Goal: Information Seeking & Learning: Check status

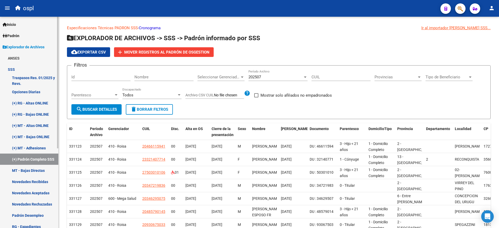
scroll to position [82, 0]
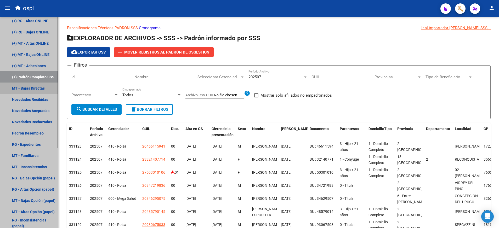
click at [46, 90] on link "MT - Bajas Directas" at bounding box center [29, 88] width 58 height 11
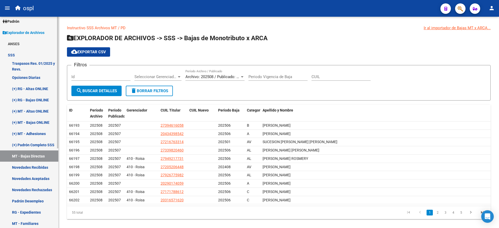
scroll to position [14, 0]
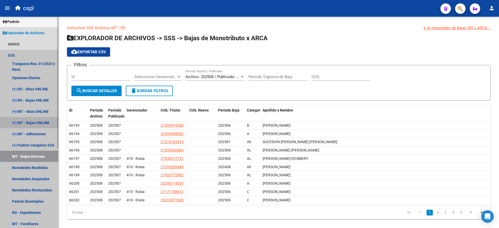
click at [42, 126] on link "(+) MT - Bajas ONLINE" at bounding box center [29, 122] width 58 height 11
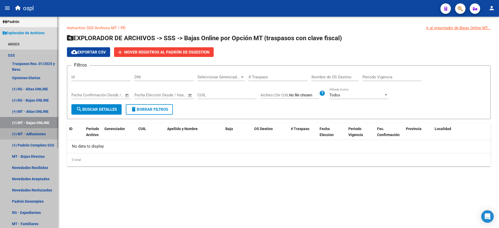
click at [46, 133] on link "(+) MT - Adhesiones" at bounding box center [29, 133] width 58 height 11
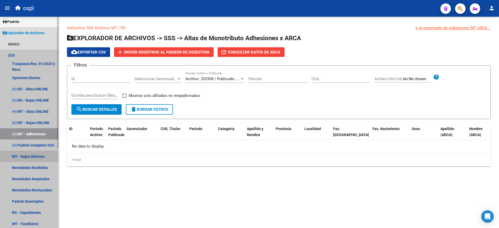
click at [46, 155] on link "MT - Bajas Directas" at bounding box center [29, 156] width 58 height 11
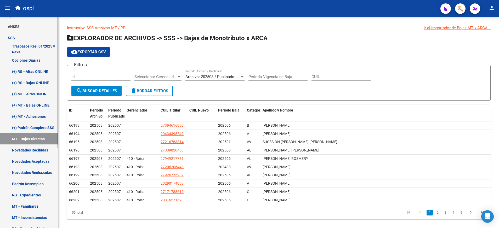
scroll to position [32, 0]
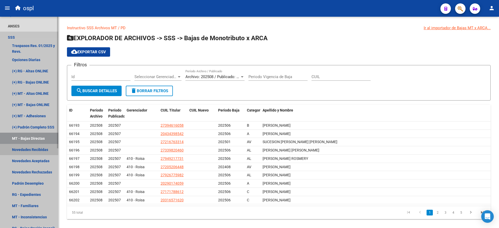
click at [44, 150] on link "Novedades Recibidas" at bounding box center [29, 149] width 58 height 11
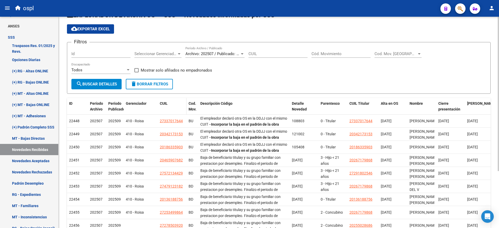
scroll to position [27, 0]
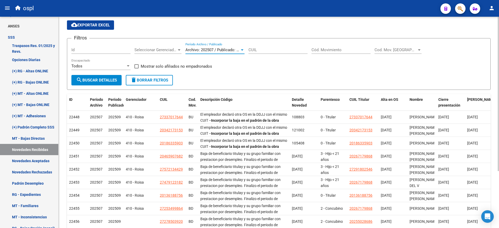
click at [240, 50] on div at bounding box center [242, 50] width 5 height 4
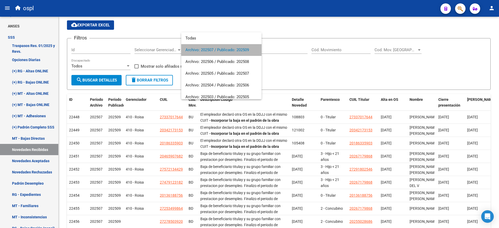
click at [241, 50] on span "Archivo: 202507 / Publicado: 202509" at bounding box center [221, 50] width 72 height 12
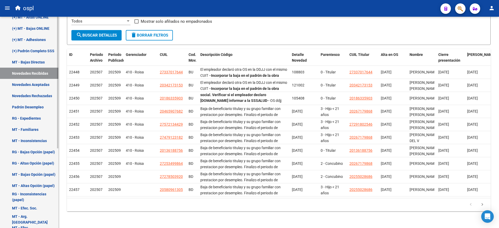
scroll to position [109, 0]
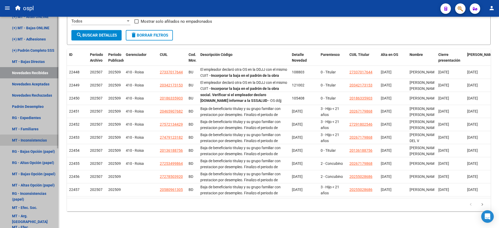
click at [42, 142] on link "MT - Inconsistencias" at bounding box center [29, 140] width 58 height 11
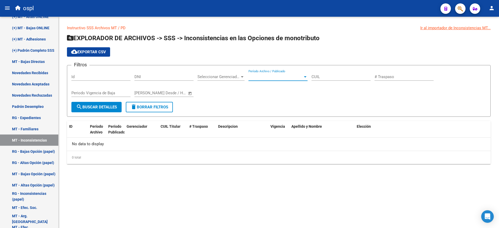
click at [301, 75] on span "Período Archivo / Publicado" at bounding box center [275, 77] width 54 height 5
click at [254, 102] on div at bounding box center [249, 114] width 499 height 228
click at [306, 78] on div at bounding box center [305, 77] width 5 height 4
click at [293, 93] on div at bounding box center [249, 114] width 499 height 228
click at [305, 76] on div at bounding box center [305, 77] width 5 height 4
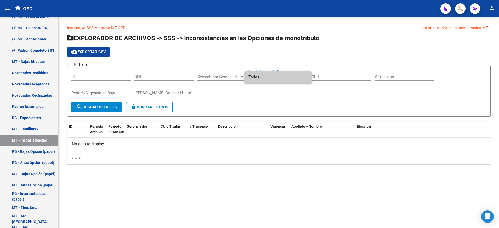
click at [27, 142] on div at bounding box center [249, 114] width 499 height 228
click at [304, 76] on div at bounding box center [305, 77] width 5 height 4
click at [304, 76] on span "Todas" at bounding box center [277, 77] width 59 height 12
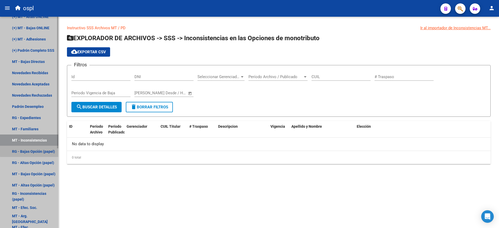
click at [53, 149] on link "RG - Bajas Opción (papel)" at bounding box center [29, 151] width 58 height 11
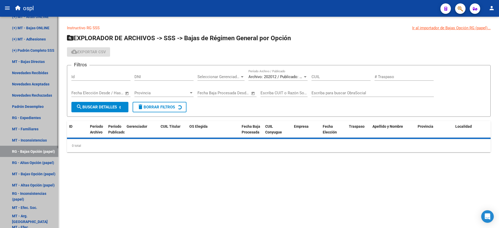
click at [53, 149] on link "RG - Bajas Opción (papel)" at bounding box center [29, 151] width 58 height 11
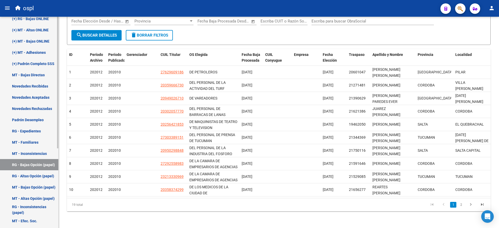
scroll to position [95, 0]
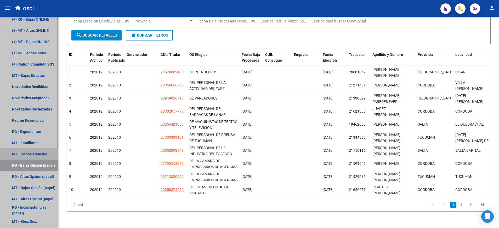
click at [35, 153] on link "MT - Inconsistencias" at bounding box center [29, 154] width 58 height 11
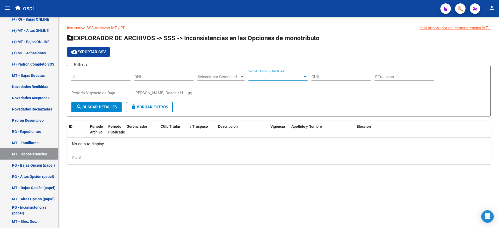
click at [300, 77] on span "Período Archivo / Publicado" at bounding box center [275, 77] width 54 height 5
click at [271, 102] on div at bounding box center [249, 114] width 499 height 228
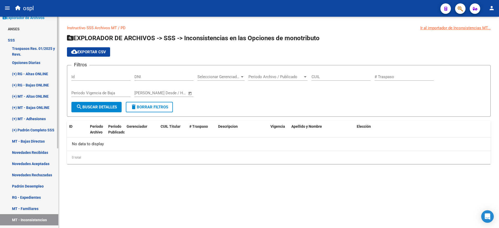
scroll to position [29, 0]
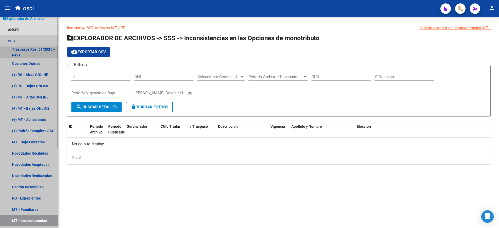
click at [43, 52] on link "Traspasos Res. 01/2025 y Revs." at bounding box center [29, 52] width 58 height 11
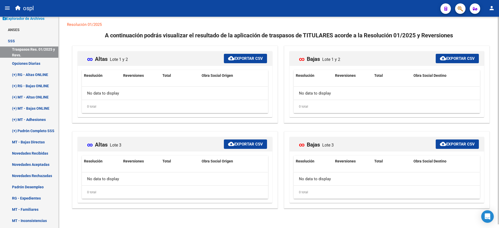
scroll to position [4, 0]
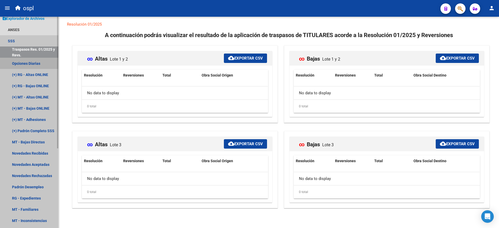
click at [41, 65] on link "Opciones Diarias" at bounding box center [29, 63] width 58 height 11
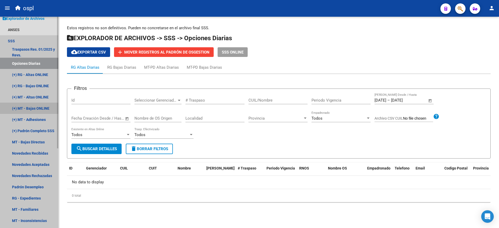
click at [41, 109] on link "(+) MT - Bajas ONLINE" at bounding box center [29, 108] width 58 height 11
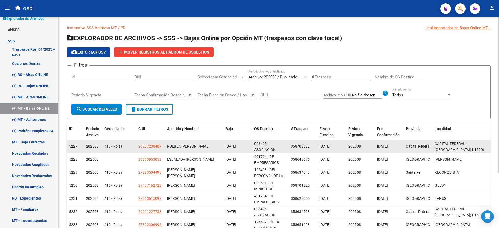
scroll to position [74, 0]
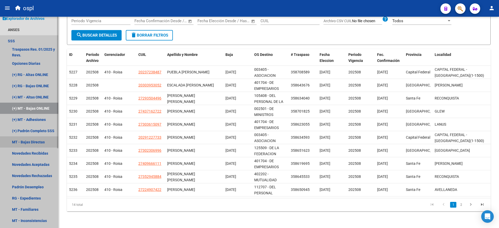
click at [46, 140] on link "MT - Bajas Directas" at bounding box center [29, 141] width 58 height 11
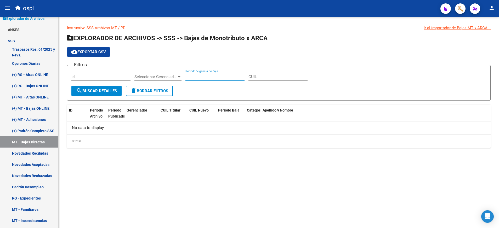
click at [239, 77] on input "Periodo Vigencia de Baja" at bounding box center [214, 77] width 59 height 5
click at [149, 132] on div "No data to display" at bounding box center [279, 128] width 424 height 13
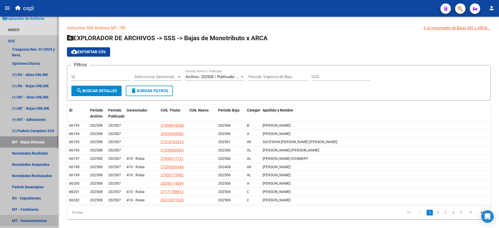
drag, startPoint x: 80, startPoint y: 128, endPoint x: 40, endPoint y: 222, distance: 102.0
click at [40, 222] on link "MT - Inconsistencias" at bounding box center [29, 220] width 58 height 11
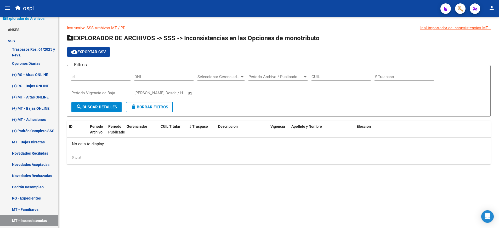
click at [445, 30] on div "Ir al importador de Inconsistencias MT..." at bounding box center [455, 28] width 70 height 6
click at [464, 28] on div "Ir al importador de Inconsistencias MT..." at bounding box center [455, 28] width 70 height 6
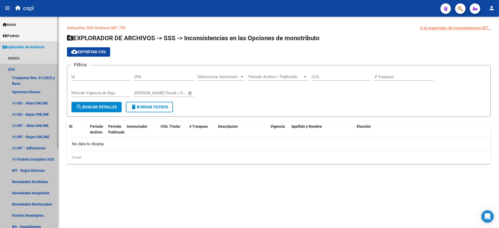
click at [26, 67] on link "SSS" at bounding box center [29, 69] width 58 height 11
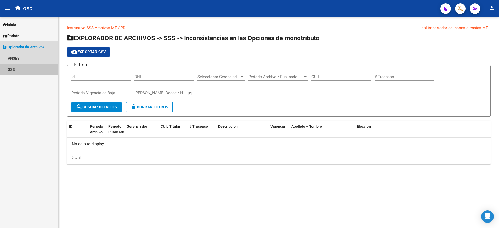
click at [26, 67] on link "SSS" at bounding box center [29, 69] width 58 height 11
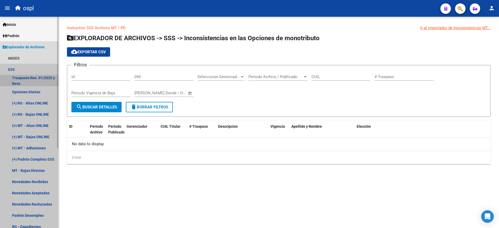
click at [49, 82] on link "Traspasos Res. 01/2025 y Revs." at bounding box center [29, 80] width 58 height 11
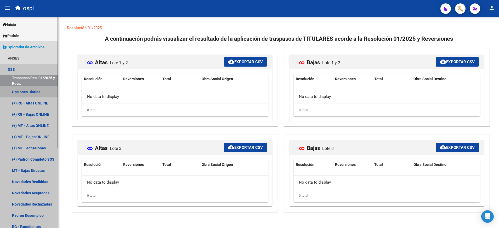
click at [37, 92] on link "Opciones Diarias" at bounding box center [29, 91] width 58 height 11
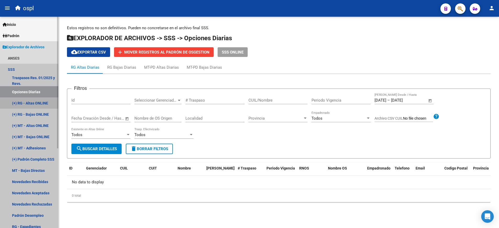
click at [39, 103] on link "(+) RG - Altas ONLINE" at bounding box center [29, 103] width 58 height 11
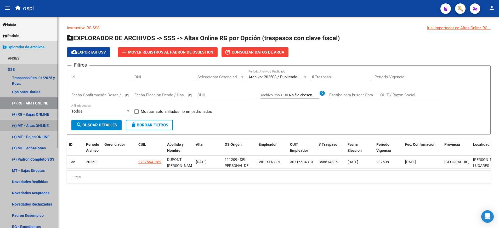
click at [38, 125] on link "(+) MT - Altas ONLINE" at bounding box center [29, 125] width 58 height 11
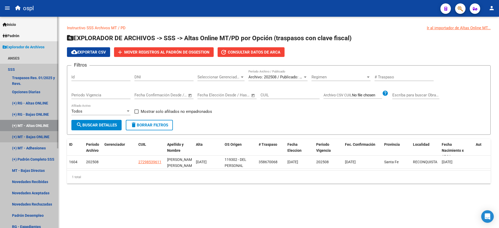
click at [40, 138] on link "(+) MT - Bajas ONLINE" at bounding box center [29, 136] width 58 height 11
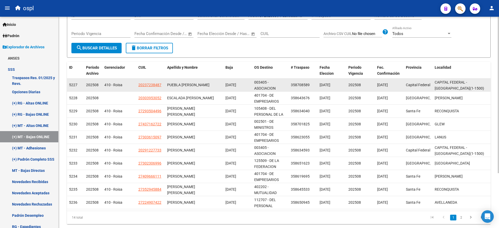
scroll to position [65, 0]
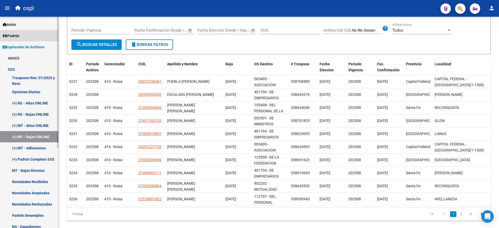
click at [34, 38] on link "Padrón" at bounding box center [29, 35] width 58 height 11
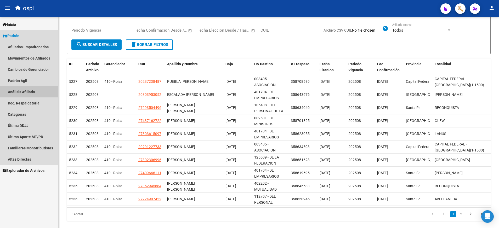
click at [37, 90] on link "Análisis Afiliado" at bounding box center [29, 91] width 58 height 11
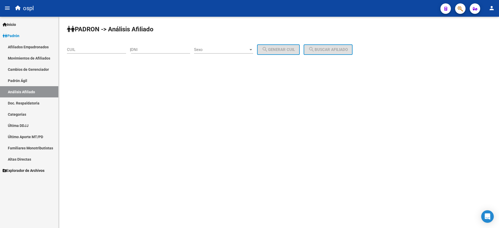
click at [106, 47] on div "CUIL" at bounding box center [96, 47] width 59 height 11
paste input "27-25943787-9"
type input "27-25943787-9"
click at [333, 45] on button "search Buscar afiliado" at bounding box center [328, 49] width 49 height 10
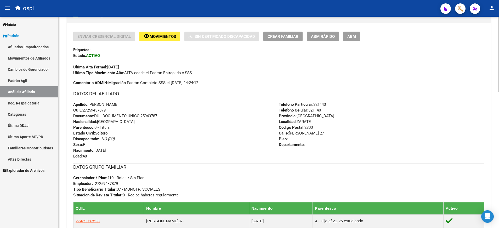
scroll to position [120, 0]
click at [162, 37] on span "Movimientos" at bounding box center [163, 37] width 26 height 5
